Goal: Communication & Community: Answer question/provide support

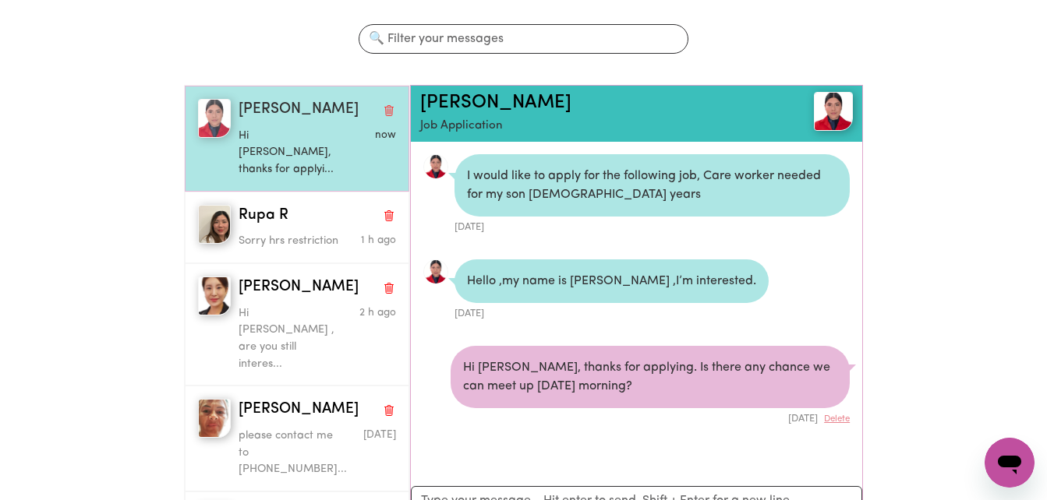
click at [308, 144] on p "Hi Gabriela, thanks for applyi..." at bounding box center [290, 153] width 105 height 51
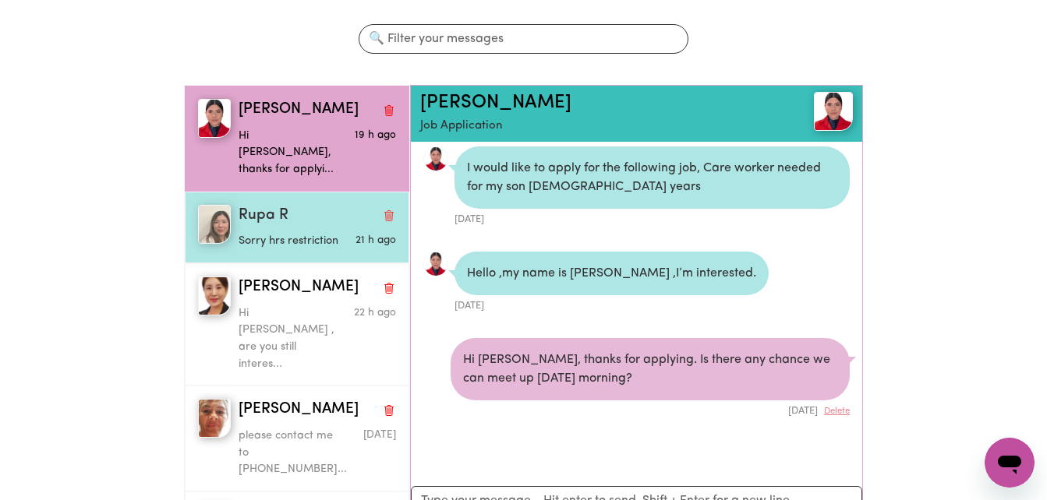
click at [291, 233] on p "Sorry hrs restriction" at bounding box center [290, 241] width 105 height 17
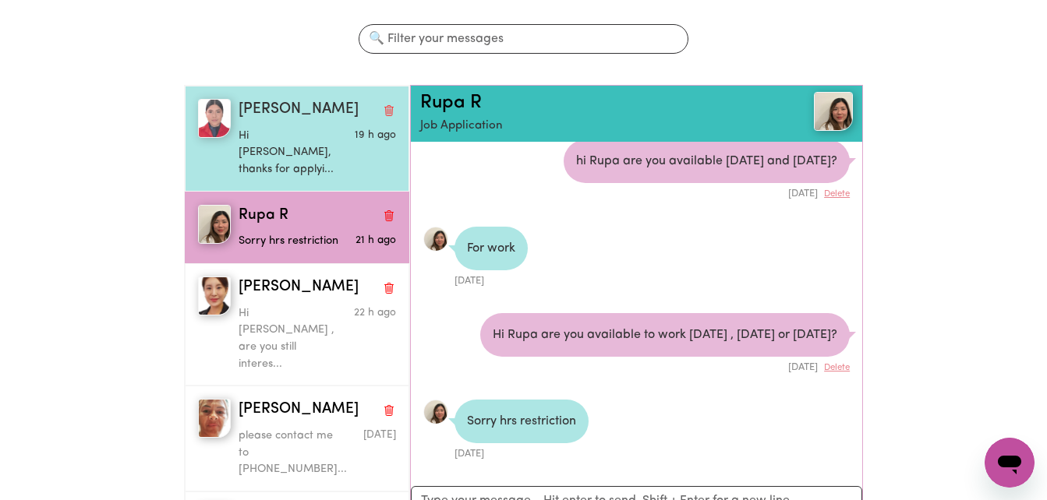
click at [277, 156] on p "Hi Gabriela, thanks for applyi..." at bounding box center [290, 153] width 105 height 51
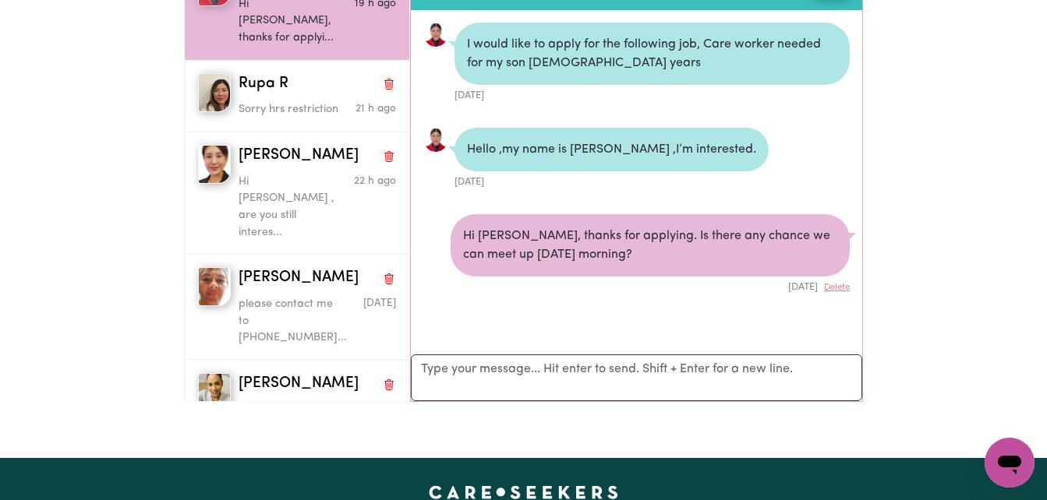
scroll to position [0, 0]
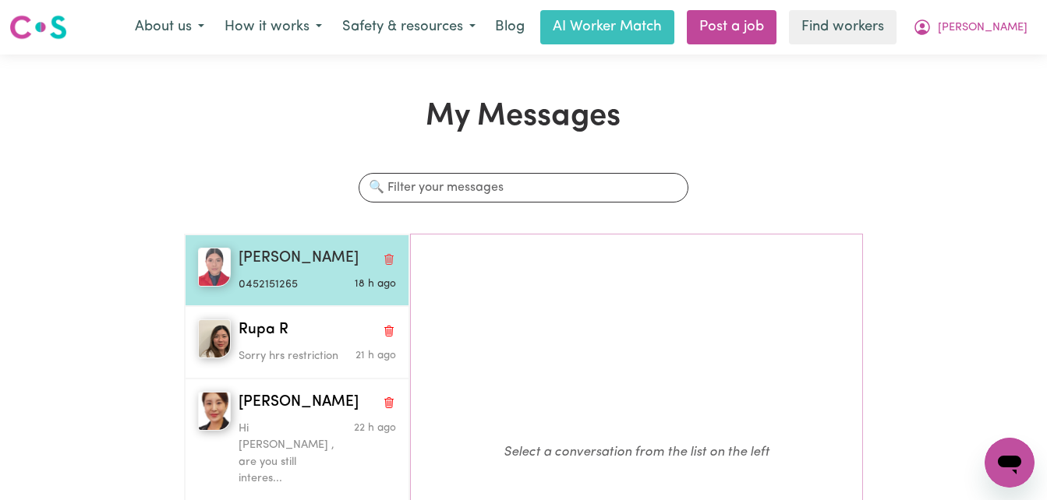
click at [287, 271] on div "0452151265" at bounding box center [290, 281] width 105 height 23
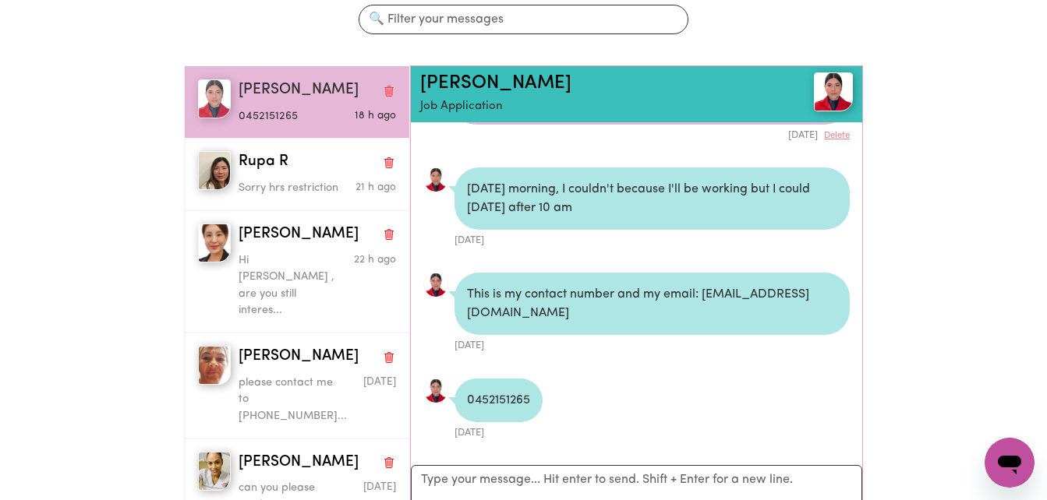
scroll to position [170, 0]
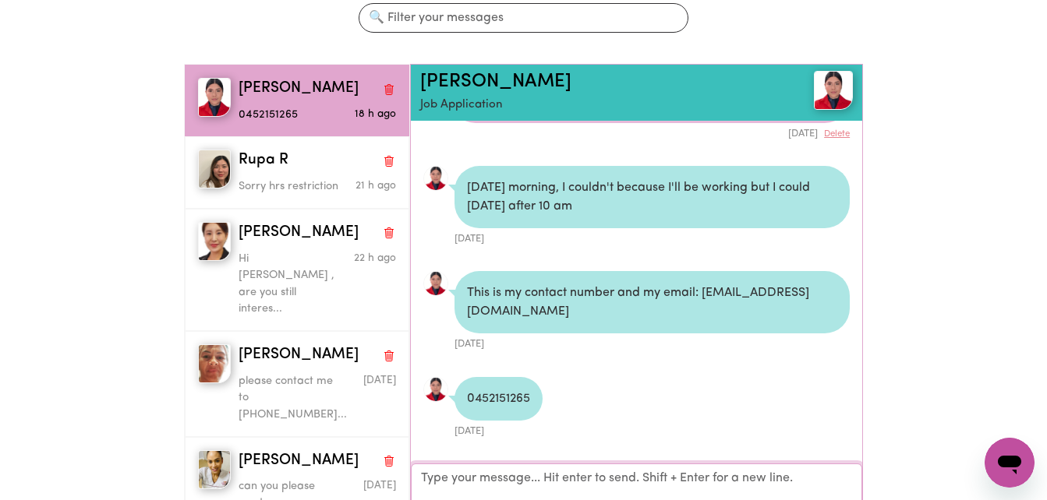
click at [584, 496] on textarea "Your reply" at bounding box center [636, 488] width 451 height 48
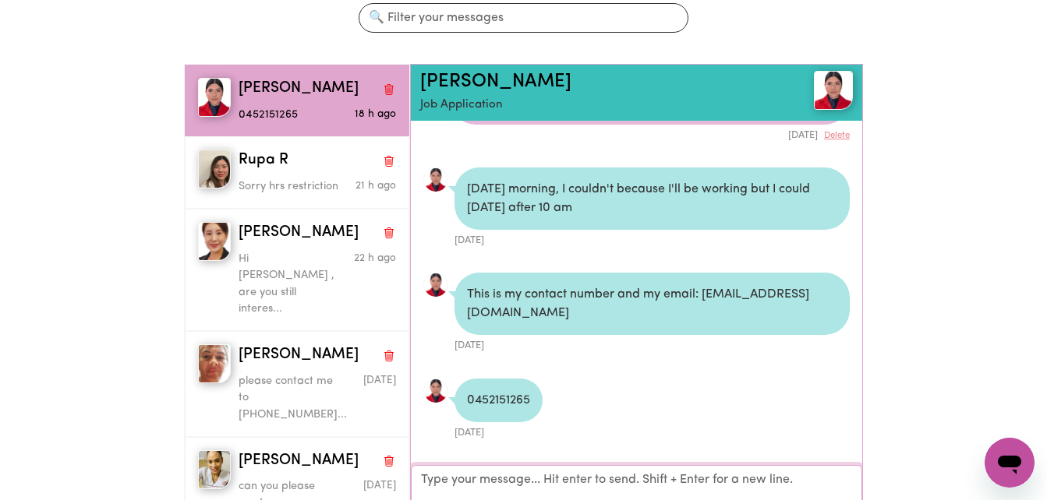
scroll to position [263, 0]
type textarea "Hi [PERSON_NAME] , I have sent you a text , I am [PERSON_NAME] , [PERSON_NAME]'…"
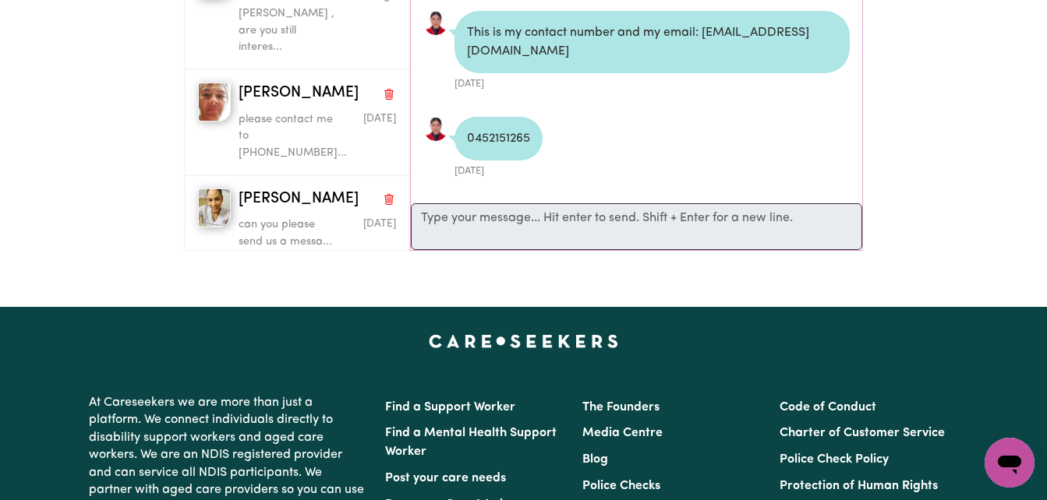
scroll to position [349, 0]
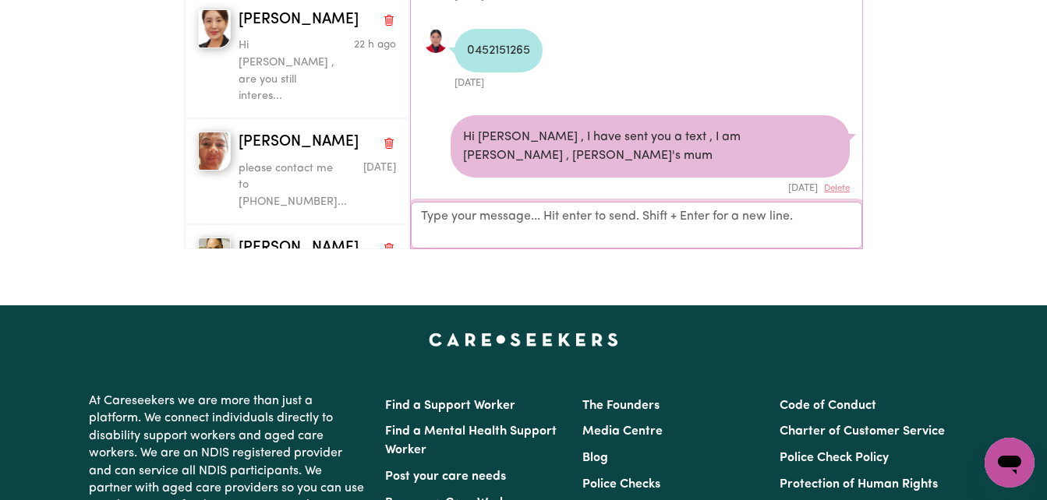
click at [657, 243] on textarea "Your reply" at bounding box center [636, 225] width 451 height 47
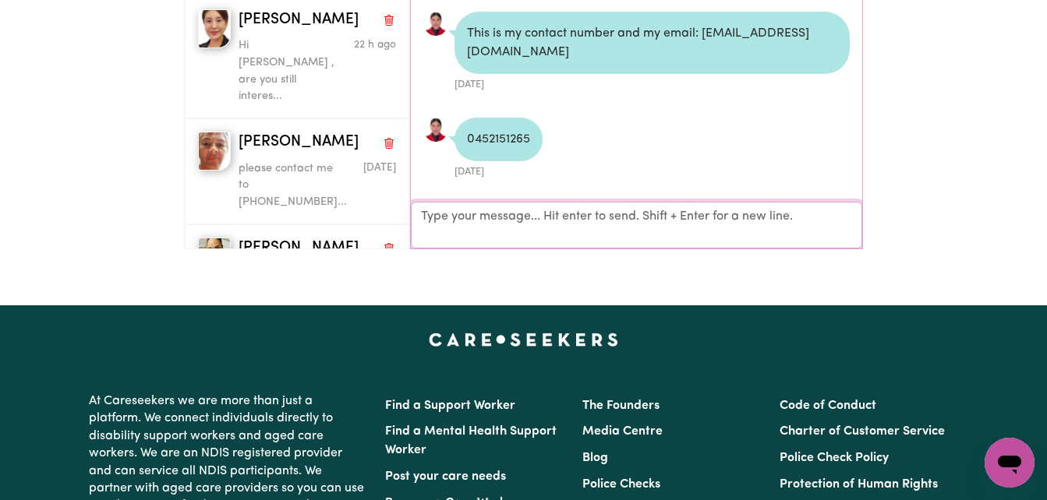
scroll to position [259, 0]
